Goal: Task Accomplishment & Management: Use online tool/utility

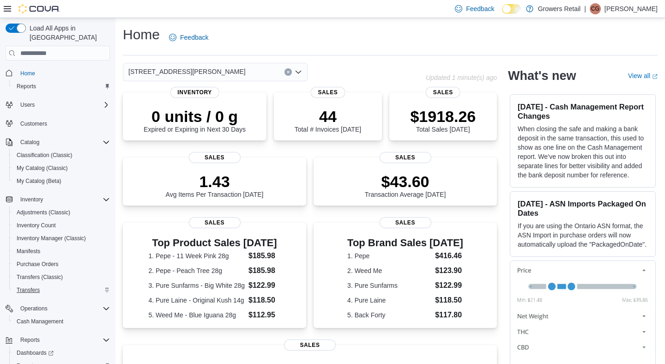
scroll to position [29, 0]
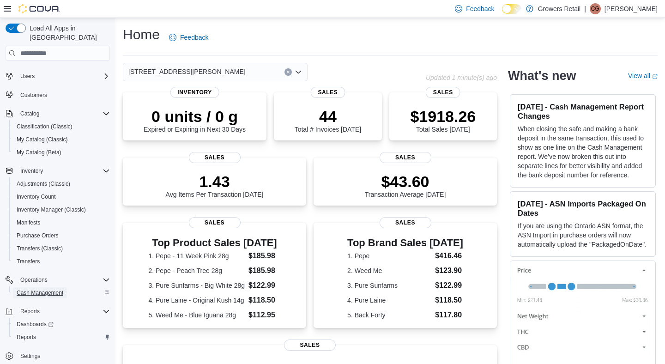
click at [58, 289] on span "Cash Management" at bounding box center [40, 292] width 47 height 7
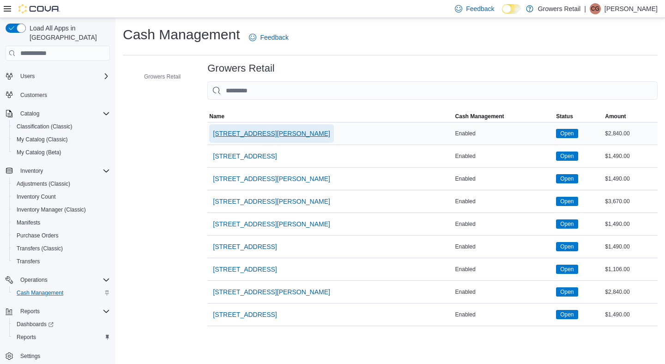
click at [258, 132] on span "[STREET_ADDRESS][PERSON_NAME]" at bounding box center [271, 133] width 117 height 9
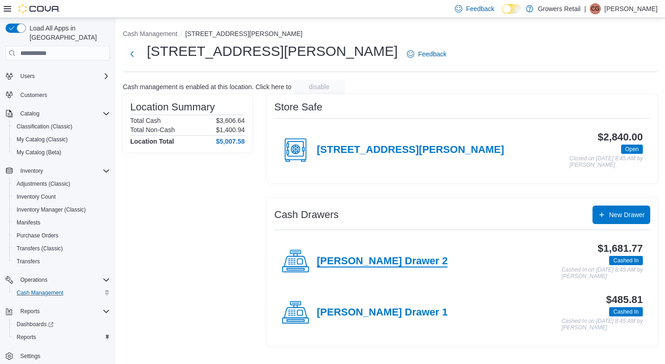
click at [361, 263] on h4 "[PERSON_NAME] Drawer 2" at bounding box center [382, 261] width 131 height 12
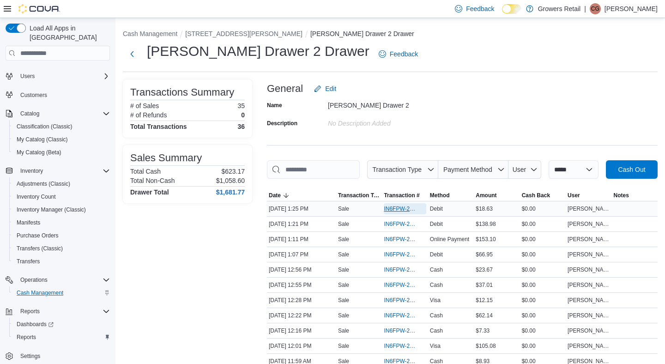
click at [398, 212] on span "IN6FPW-2063593" at bounding box center [400, 208] width 33 height 7
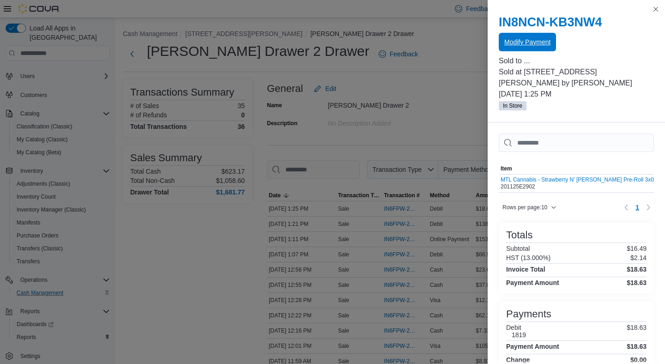
click at [527, 49] on span "Modify Payment" at bounding box center [527, 42] width 46 height 18
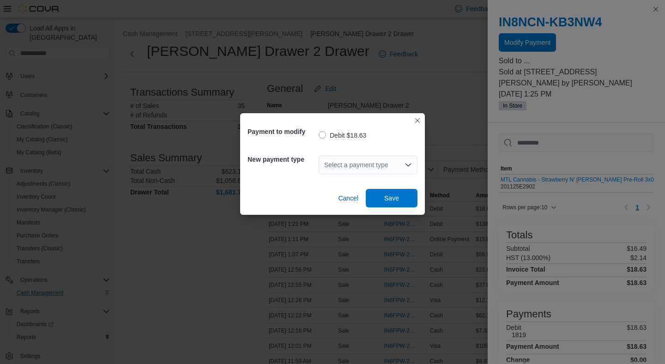
click at [357, 160] on div "Select a payment type" at bounding box center [368, 165] width 99 height 18
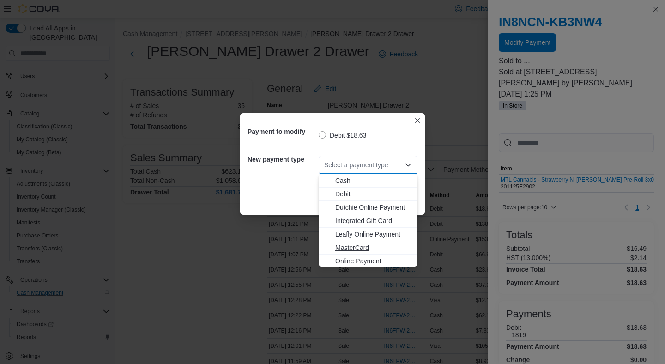
click at [362, 246] on span "MasterCard" at bounding box center [373, 247] width 77 height 9
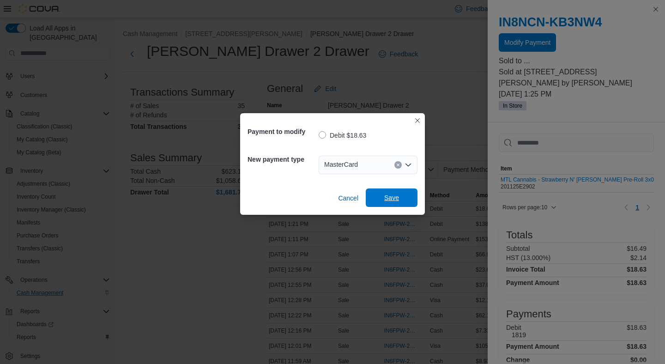
click at [401, 204] on span "Save" at bounding box center [391, 197] width 41 height 18
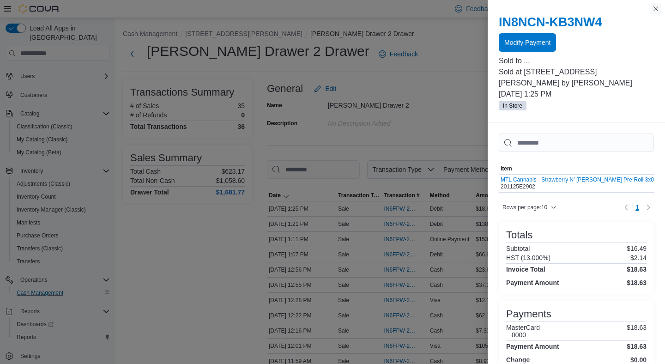
click at [654, 10] on button "Close this dialog" at bounding box center [655, 8] width 11 height 11
